Goal: Information Seeking & Learning: Understand process/instructions

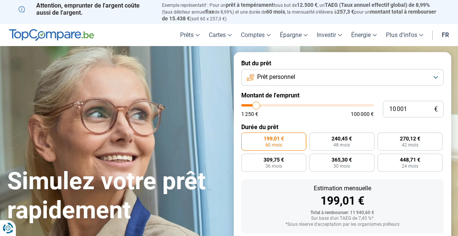
type input "10 250"
type input "10250"
type input "10 750"
type input "10750"
type input "11 750"
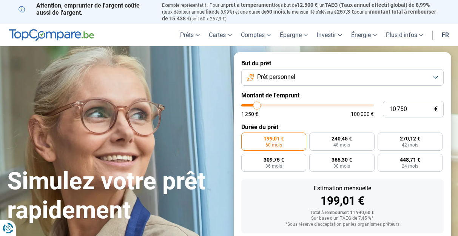
type input "11750"
type input "13 500"
type input "13500"
type input "15 250"
type input "15250"
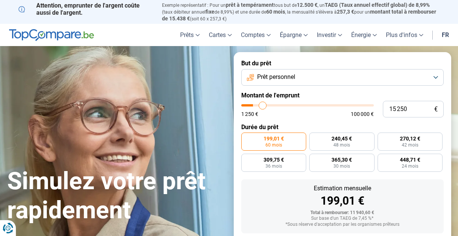
type input "17 000"
type input "17000"
type input "19 000"
type input "19000"
type input "20 000"
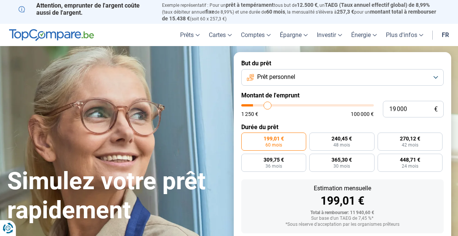
type input "20000"
type input "21 250"
type input "21250"
type input "23 000"
type input "23000"
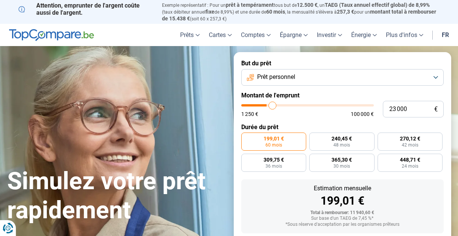
type input "24 750"
type input "24750"
type input "26 750"
type input "26750"
type input "28 250"
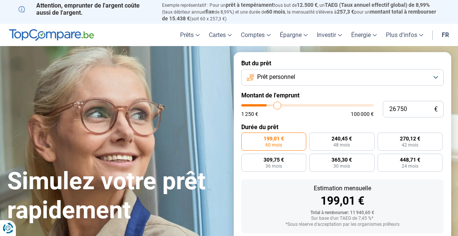
type input "28250"
type input "30 000"
type input "30000"
type input "31 250"
type input "31250"
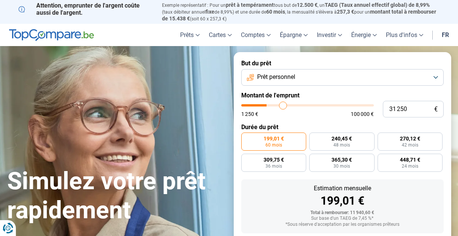
type input "32 000"
type input "32000"
type input "32 750"
type input "32750"
type input "33 250"
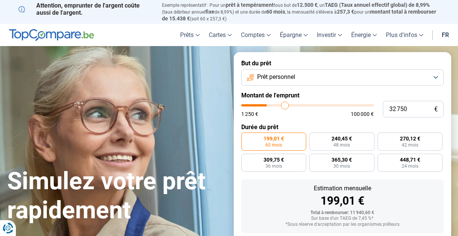
type input "33250"
type input "33 500"
type input "33500"
type input "33 750"
type input "33750"
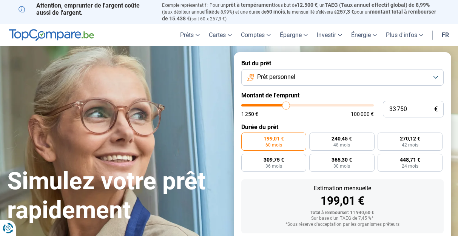
type input "34 000"
type input "34000"
type input "34 250"
type input "34250"
type input "34 500"
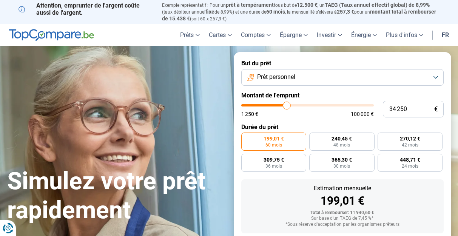
type input "34500"
type input "34 750"
type input "34750"
type input "34 500"
type input "34500"
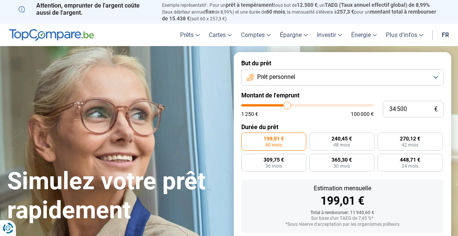
type input "33 750"
type input "33750"
type input "33 000"
type input "33000"
type input "32 500"
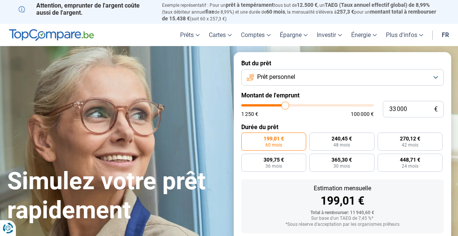
type input "32500"
type input "32 000"
type input "32000"
type input "31 500"
type input "31500"
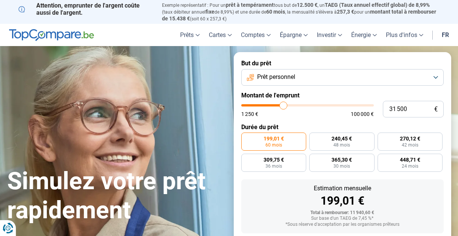
type input "31 000"
type input "31000"
type input "30 500"
type input "30500"
type input "29 750"
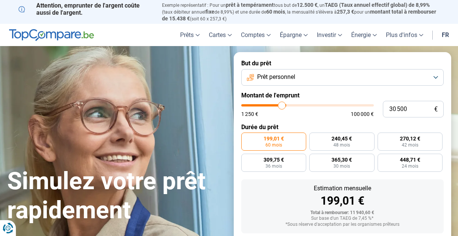
type input "29750"
type input "29 250"
type input "29250"
type input "28 250"
type input "28250"
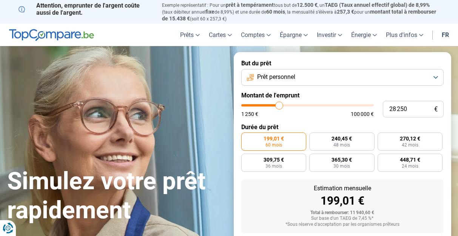
type input "27 500"
type input "27500"
type input "27 000"
type input "27000"
type input "26 750"
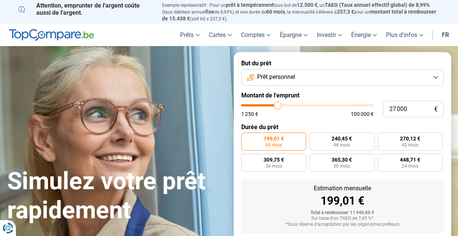
type input "26750"
type input "26 500"
type input "26500"
type input "26 250"
type input "26250"
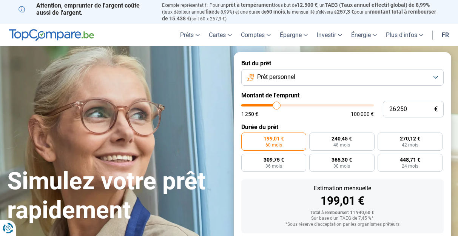
type input "26 500"
type input "26500"
type input "26 250"
type input "26250"
type input "26 000"
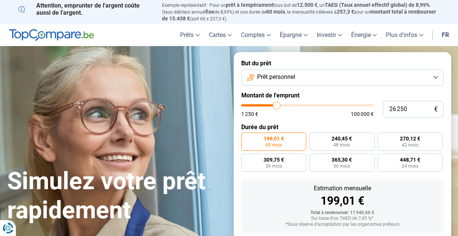
type input "26000"
type input "25 750"
type input "25750"
type input "25 500"
type input "25500"
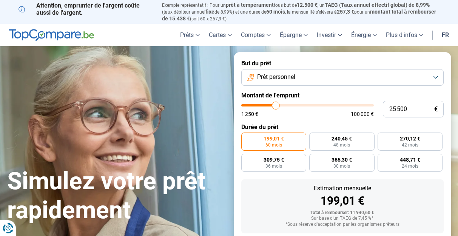
type input "25 250"
type input "25250"
type input "25 500"
type input "25500"
type input "25 250"
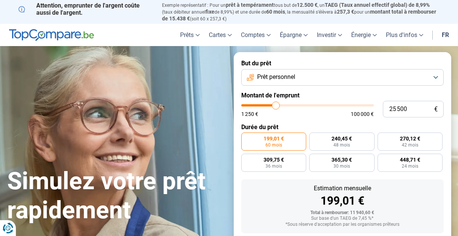
type input "25250"
type input "25 000"
type input "25000"
type input "24 750"
type input "24750"
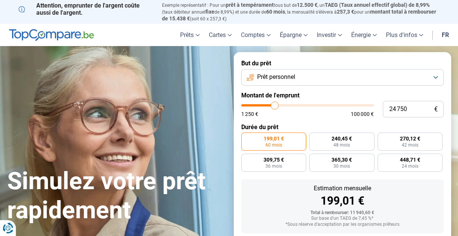
type input "25 000"
type input "25000"
type input "25 250"
type input "25250"
type input "25 500"
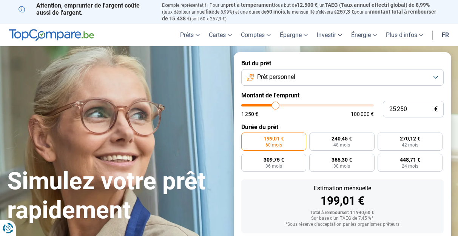
type input "25500"
type input "25 750"
type input "25750"
type input "26 000"
type input "26000"
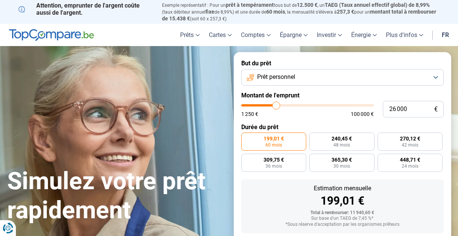
type input "25 750"
type input "25750"
type input "25 500"
type input "25500"
type input "25 250"
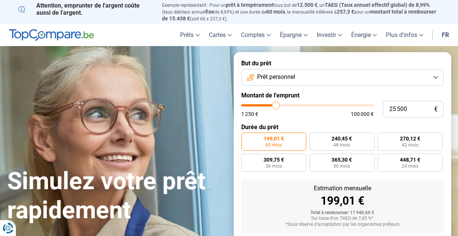
type input "25250"
type input "25 000"
drag, startPoint x: 256, startPoint y: 105, endPoint x: 275, endPoint y: 106, distance: 19.3
type input "25000"
click at [275, 106] on input "range" at bounding box center [307, 105] width 133 height 2
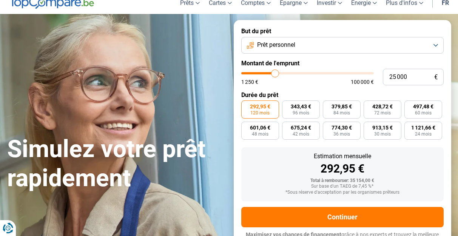
scroll to position [42, 0]
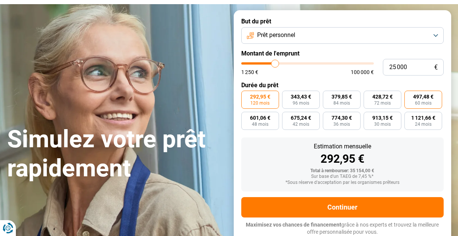
click at [415, 99] on span "497,48 €" at bounding box center [423, 96] width 20 height 5
click at [409, 96] on input "497,48 € 60 mois" at bounding box center [406, 93] width 5 height 5
radio input "true"
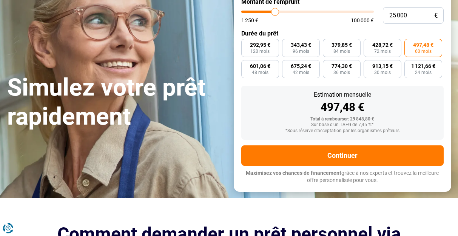
scroll to position [103, 0]
